Goal: Task Accomplishment & Management: Use online tool/utility

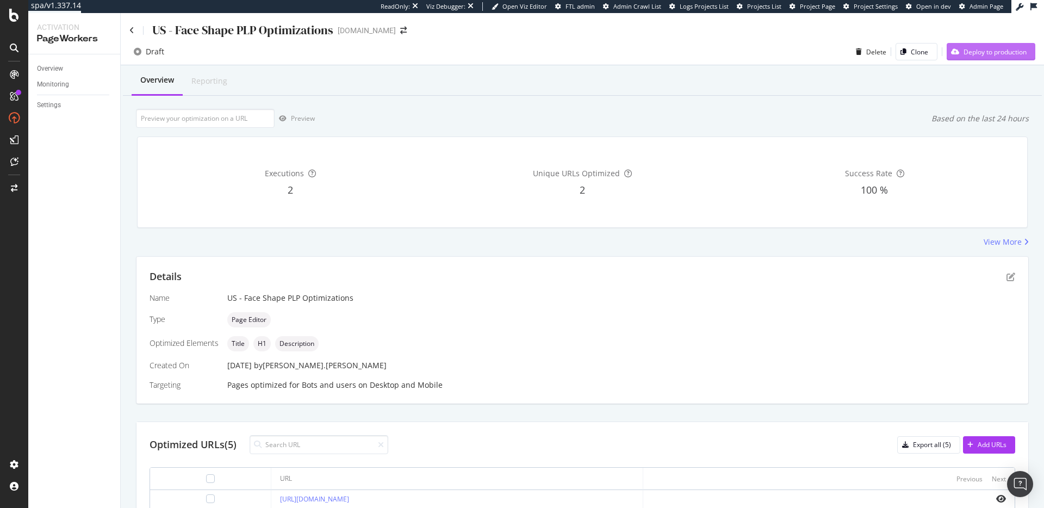
click at [985, 51] on div "Deploy to production" at bounding box center [994, 51] width 63 height 9
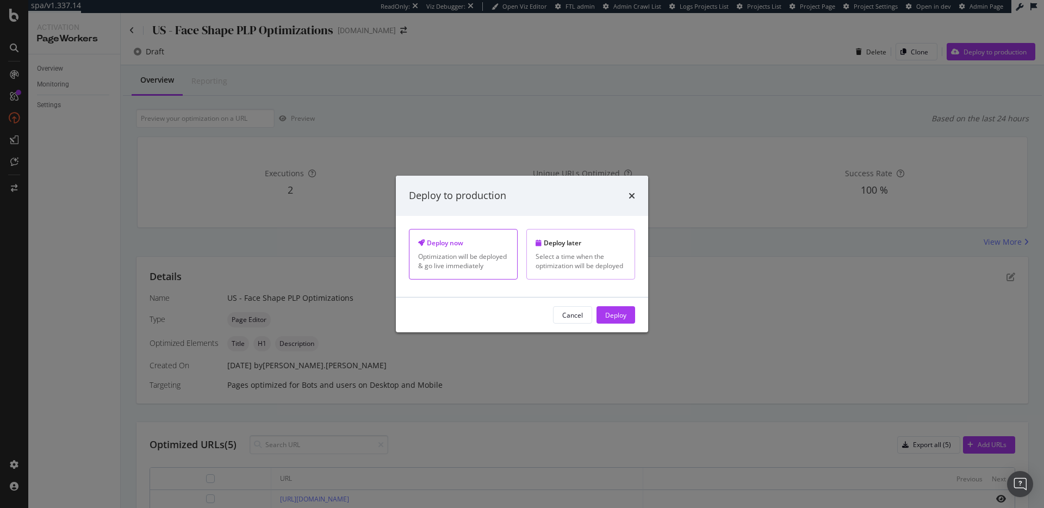
click at [588, 257] on div "Select a time when the optimization will be deployed" at bounding box center [580, 261] width 90 height 18
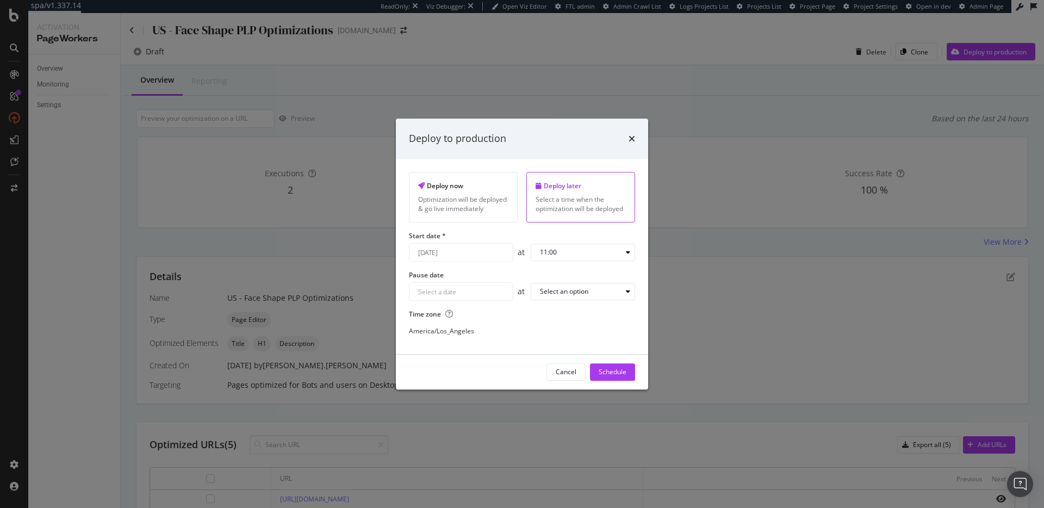
click at [473, 250] on div "[DATE] Navigate forward to interact with the calendar and select a date. Press …" at bounding box center [461, 252] width 104 height 18
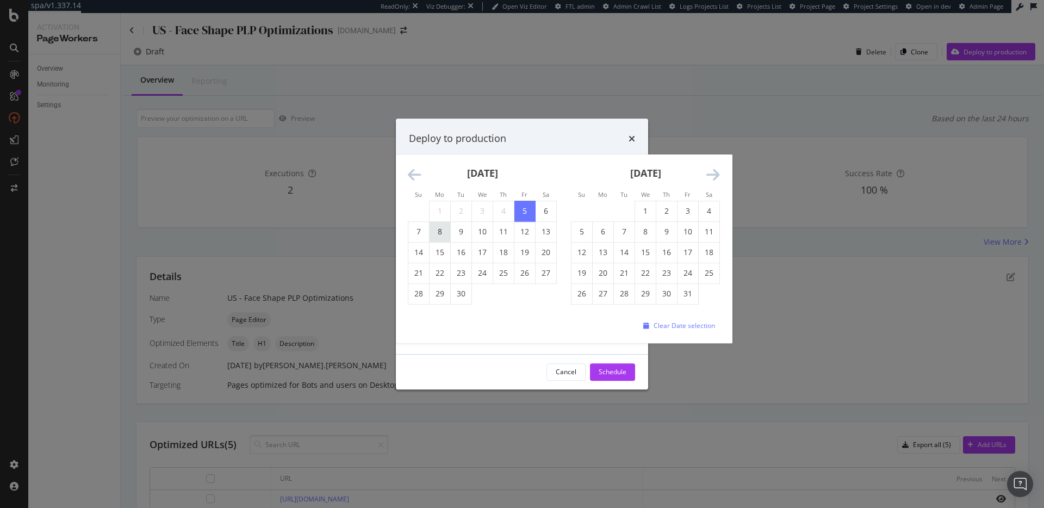
click at [436, 230] on td "8" at bounding box center [439, 231] width 21 height 21
type input "[DATE]"
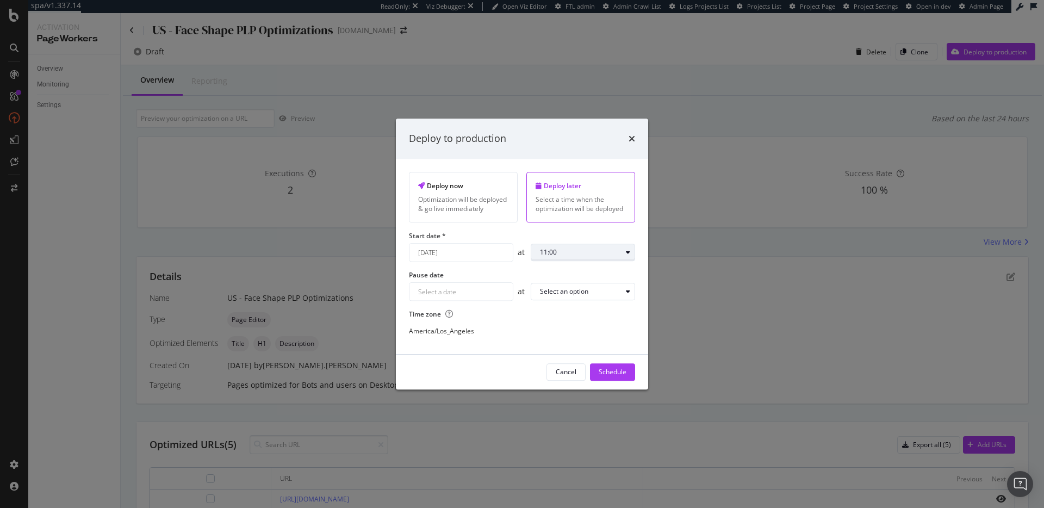
click at [576, 258] on div "11:00" at bounding box center [587, 252] width 95 height 15
click at [563, 352] on div "08:00" at bounding box center [552, 354] width 34 height 14
drag, startPoint x: 505, startPoint y: 317, endPoint x: 516, endPoint y: 322, distance: 12.2
click at [506, 317] on label "Time zone" at bounding box center [522, 314] width 226 height 9
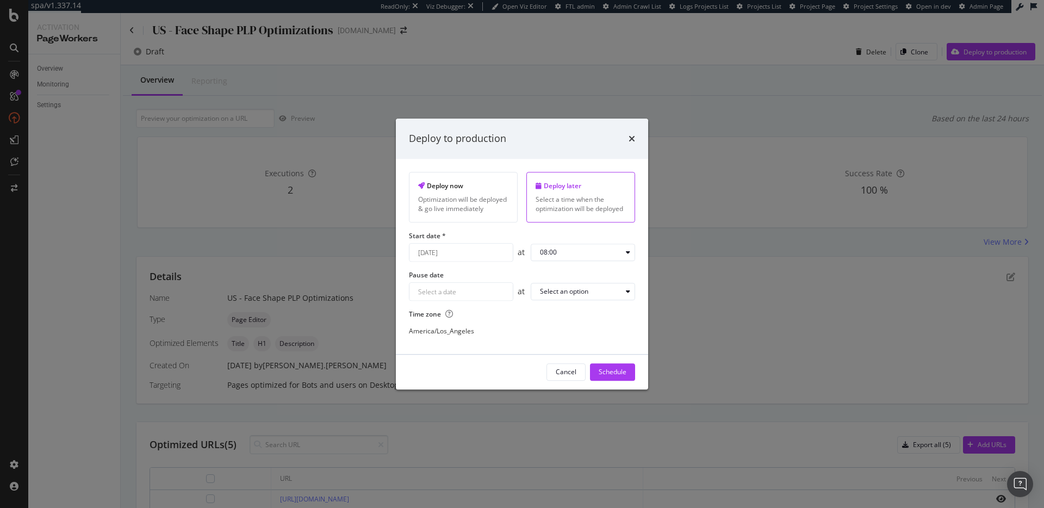
click at [450, 322] on div "America/Los_Angeles" at bounding box center [522, 331] width 226 height 19
click at [450, 314] on icon "modal" at bounding box center [449, 314] width 8 height 8
drag, startPoint x: 471, startPoint y: 329, endPoint x: 466, endPoint y: 335, distance: 7.7
click at [471, 329] on div "America/Los_Angeles" at bounding box center [441, 331] width 65 height 9
click at [461, 335] on div "America/Los_Angeles" at bounding box center [441, 331] width 65 height 9
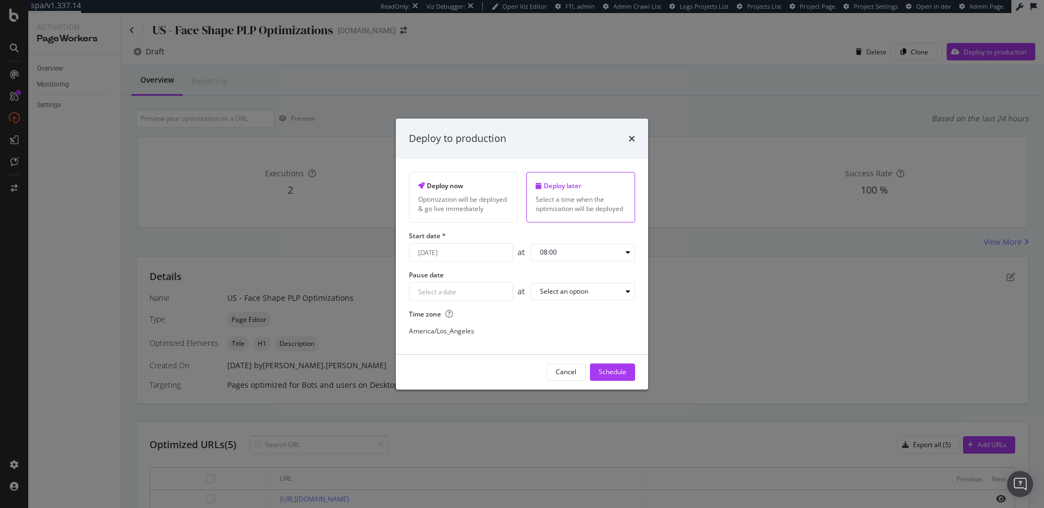
click at [462, 333] on div "America/Los_Angeles" at bounding box center [441, 331] width 65 height 9
click at [581, 254] on div "08:00" at bounding box center [581, 252] width 82 height 7
click at [557, 357] on div "05:00" at bounding box center [552, 360] width 17 height 9
click at [593, 248] on div "05:00" at bounding box center [587, 252] width 95 height 15
click at [556, 376] on div "06:00" at bounding box center [552, 378] width 17 height 9
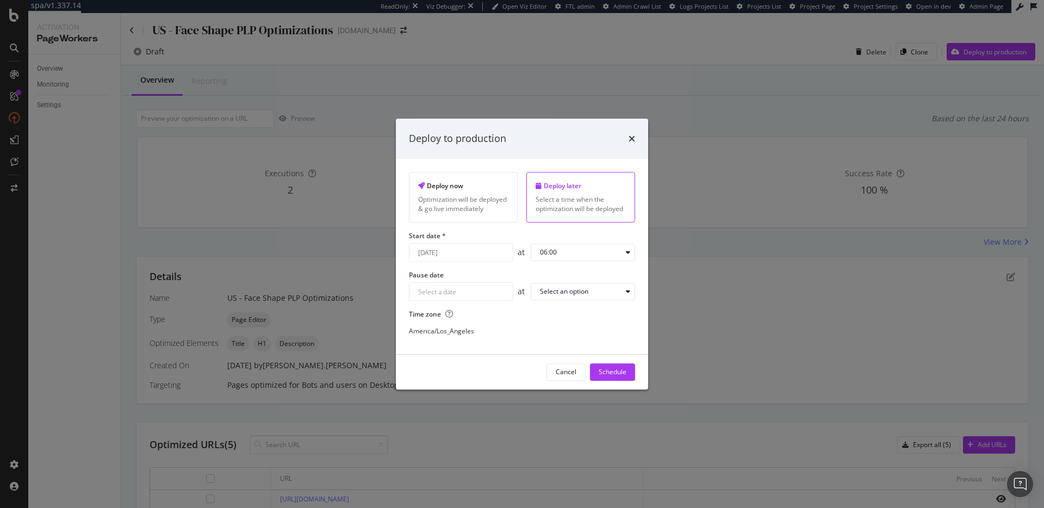
click at [565, 310] on label "Time zone" at bounding box center [522, 314] width 226 height 9
click at [611, 374] on div "Schedule" at bounding box center [612, 371] width 28 height 9
